Goal: Communication & Community: Participate in discussion

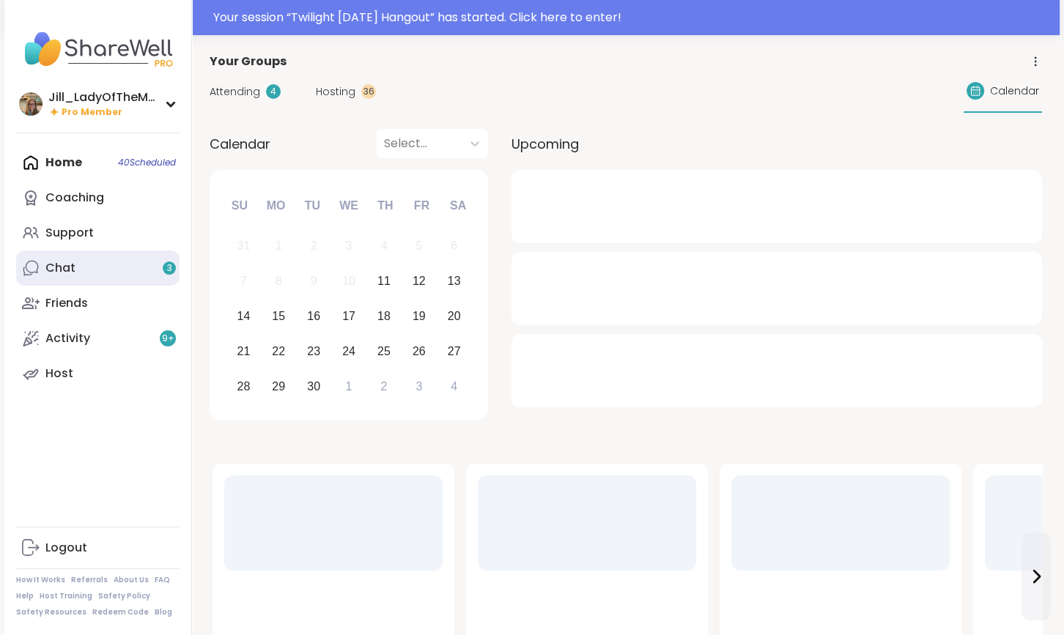
click at [95, 273] on link "Chat 3" at bounding box center [97, 268] width 163 height 35
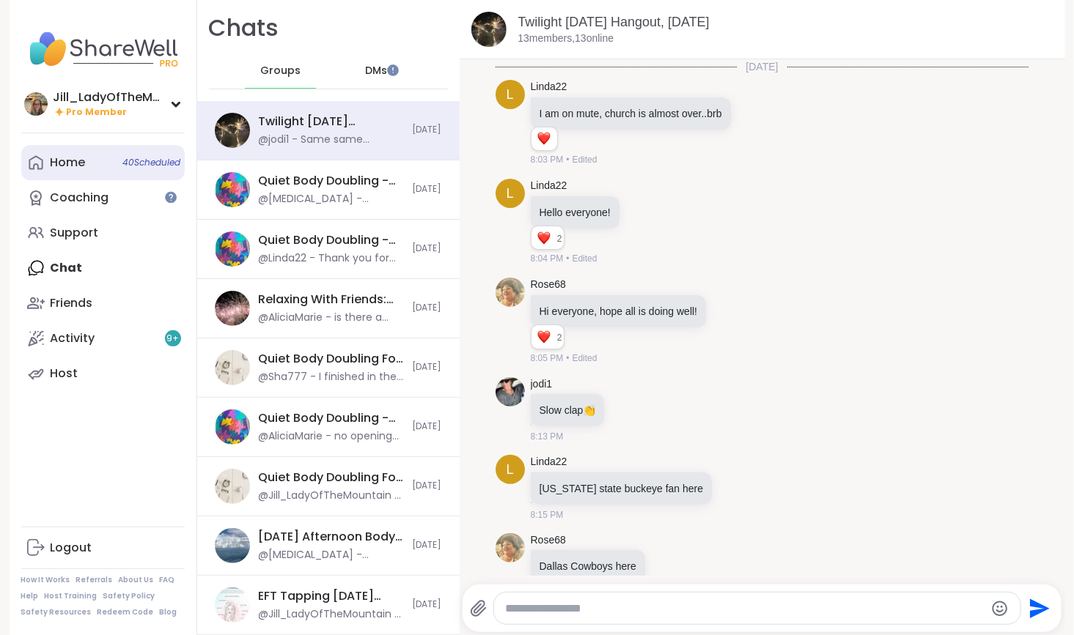
click at [97, 166] on link "Home 40 Scheduled" at bounding box center [102, 162] width 163 height 35
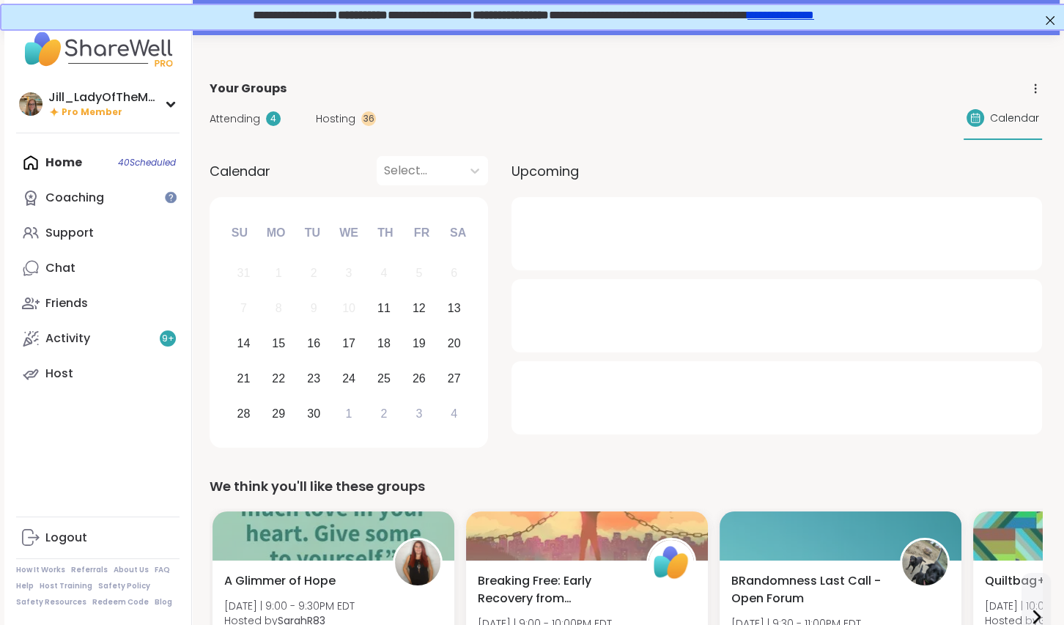
click at [334, 119] on span "Hosting" at bounding box center [336, 118] width 40 height 15
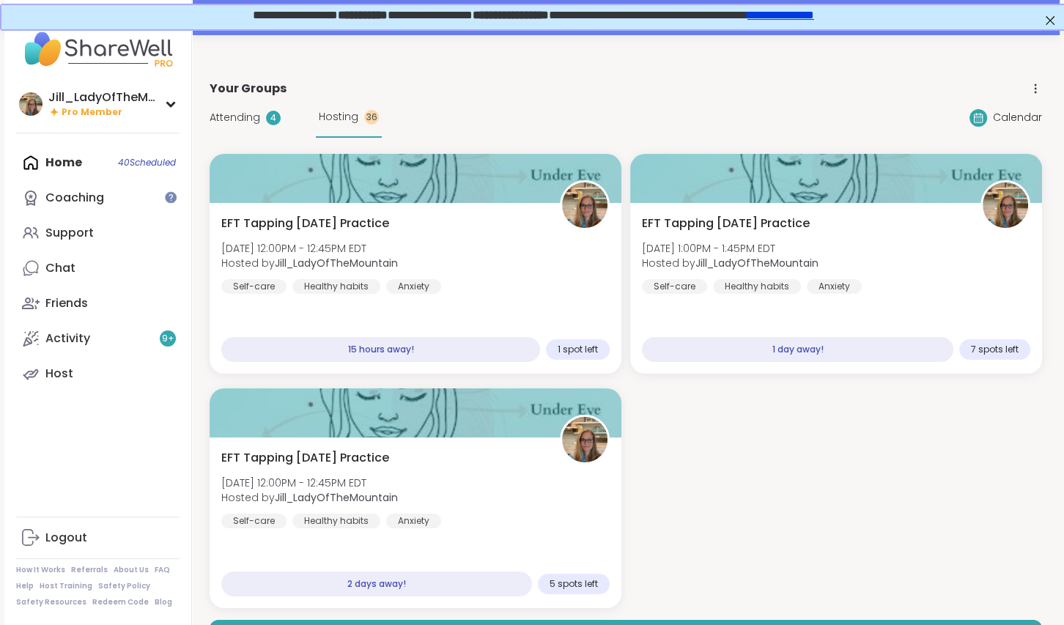
click at [260, 115] on div "Attending 4" at bounding box center [245, 117] width 71 height 15
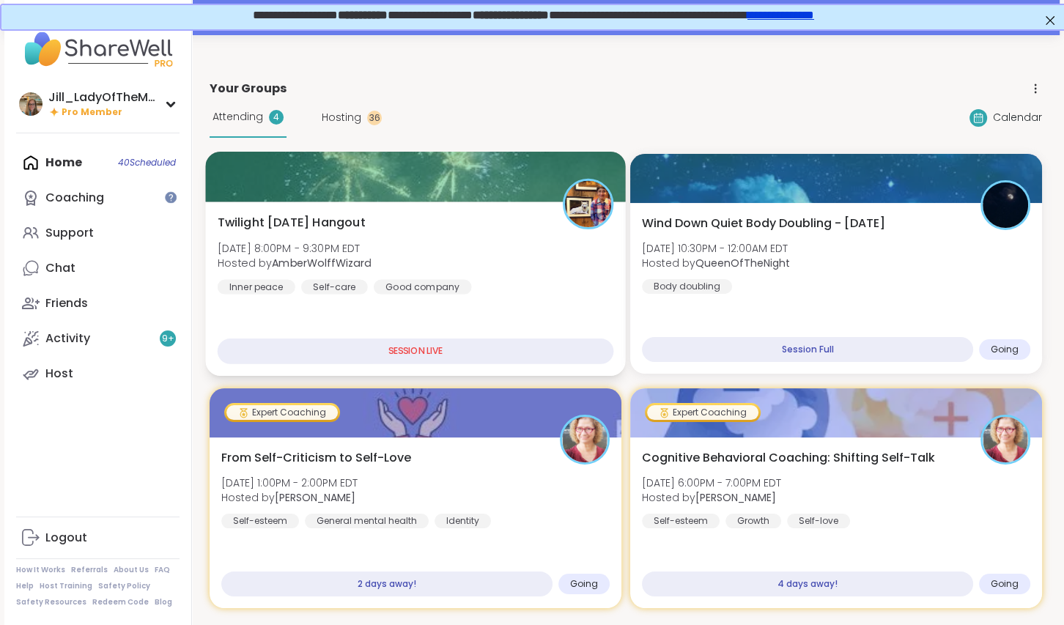
click at [463, 274] on div "Twilight [DATE] Hangout [DATE] 8:00PM - 9:30PM EDT Hosted by AmberWolffWizard I…" at bounding box center [416, 254] width 397 height 81
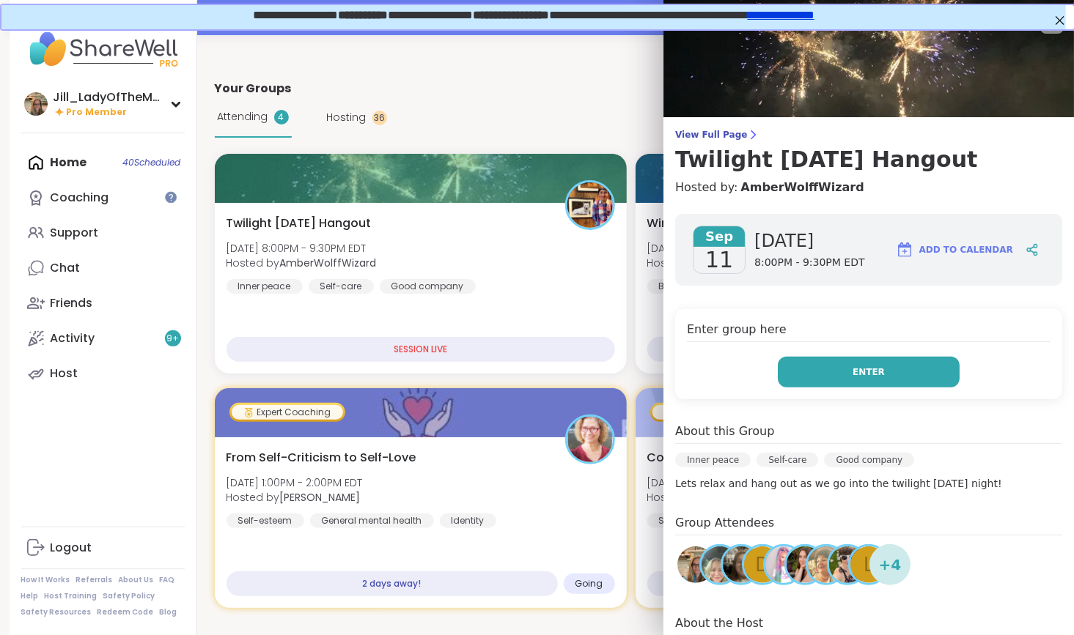
click at [803, 371] on button "Enter" at bounding box center [869, 372] width 182 height 31
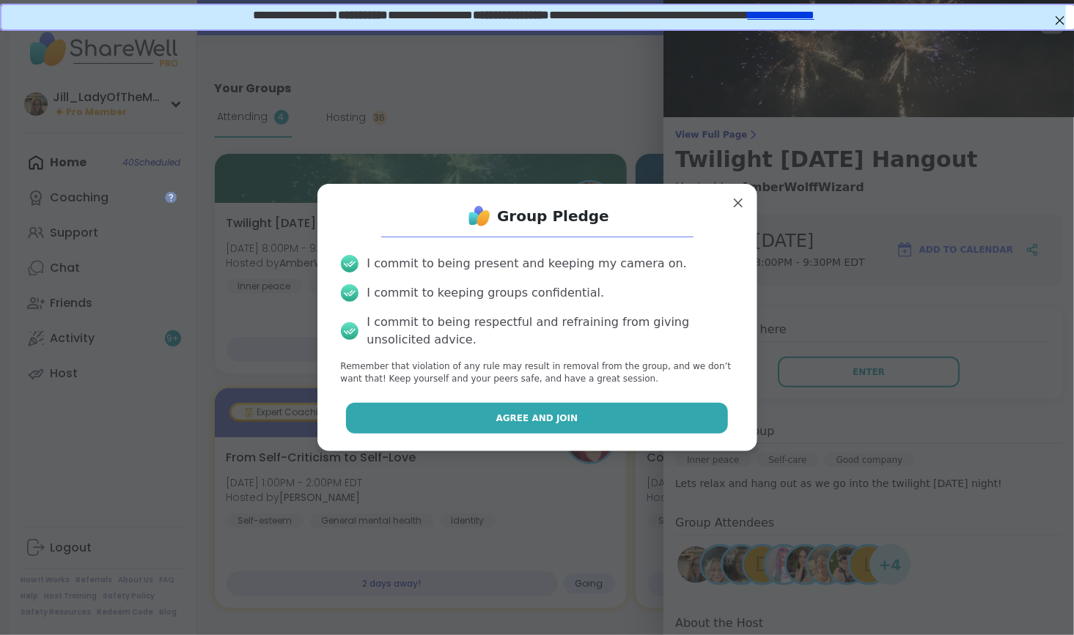
click at [627, 410] on button "Agree and Join" at bounding box center [537, 418] width 382 height 31
